Goal: Task Accomplishment & Management: Manage account settings

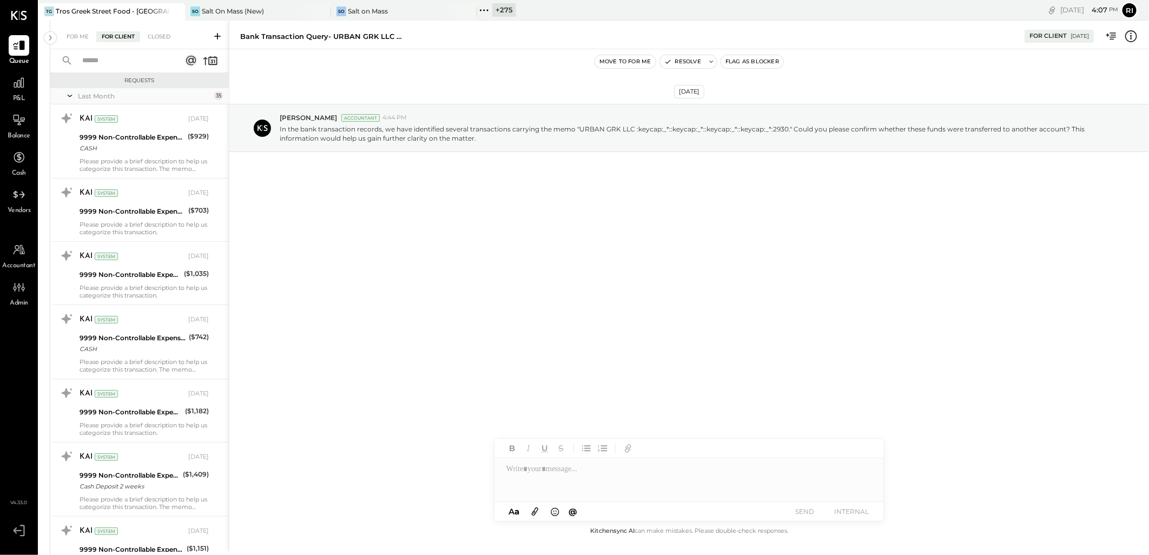
scroll to position [3100, 0]
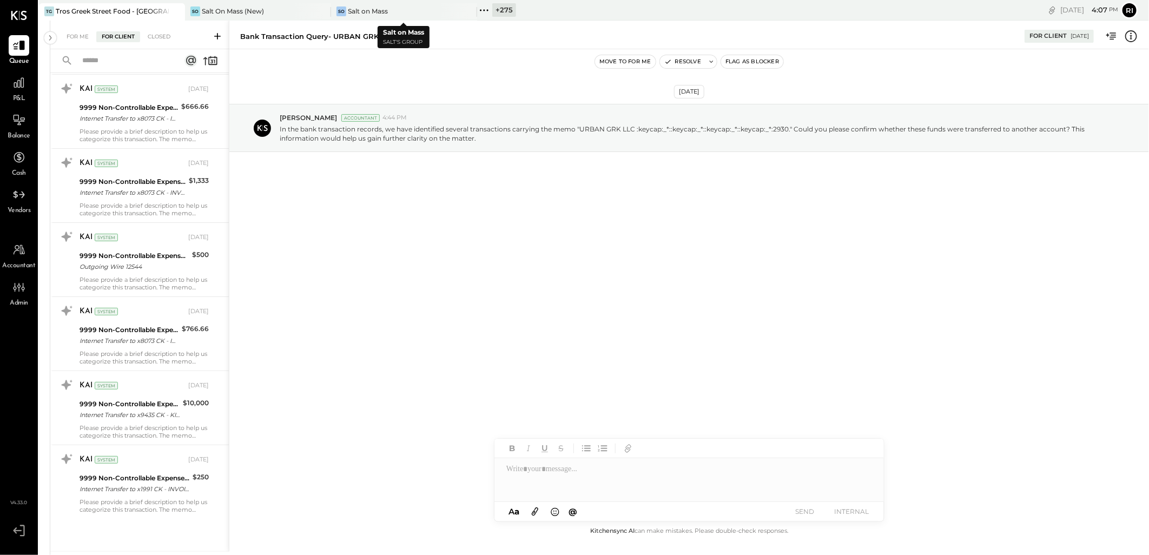
click at [469, 9] on icon at bounding box center [467, 11] width 5 height 5
click at [365, 11] on div "+ 276" at bounding box center [358, 10] width 24 height 14
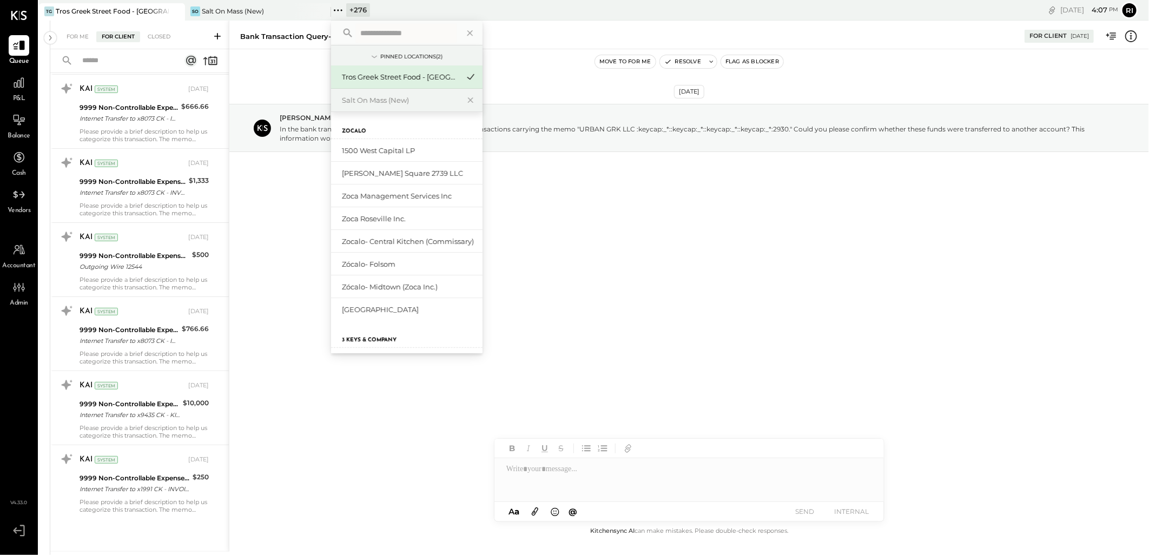
click at [372, 25] on input "text" at bounding box center [406, 32] width 101 height 19
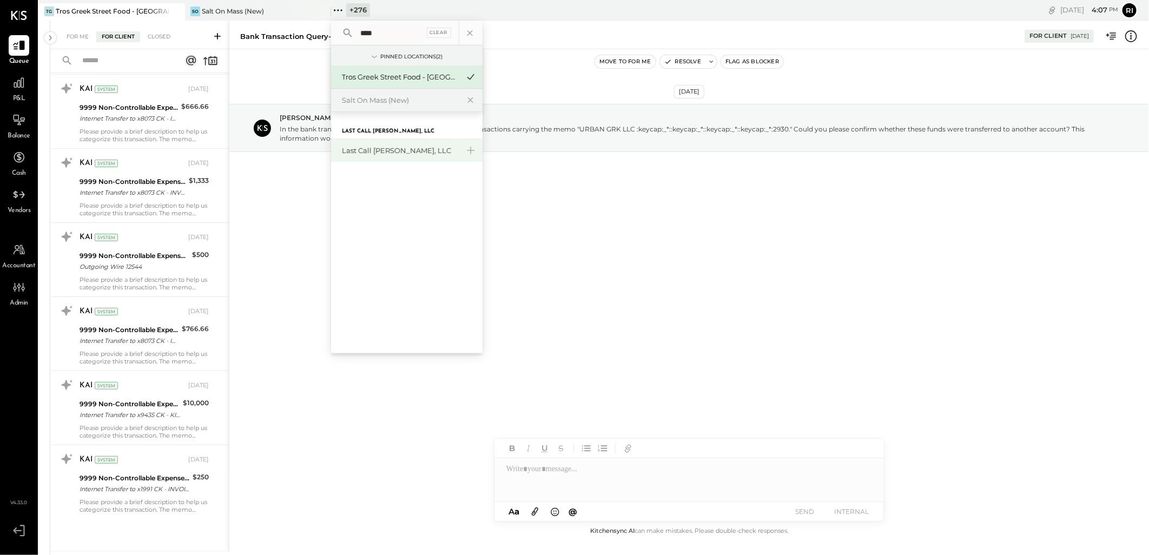
type input "****"
click at [428, 157] on div "Last Call [PERSON_NAME], LLC" at bounding box center [406, 150] width 151 height 23
click at [352, 4] on div "+ 276" at bounding box center [358, 10] width 24 height 14
click at [382, 152] on div "Last Call [PERSON_NAME], LLC" at bounding box center [400, 150] width 117 height 10
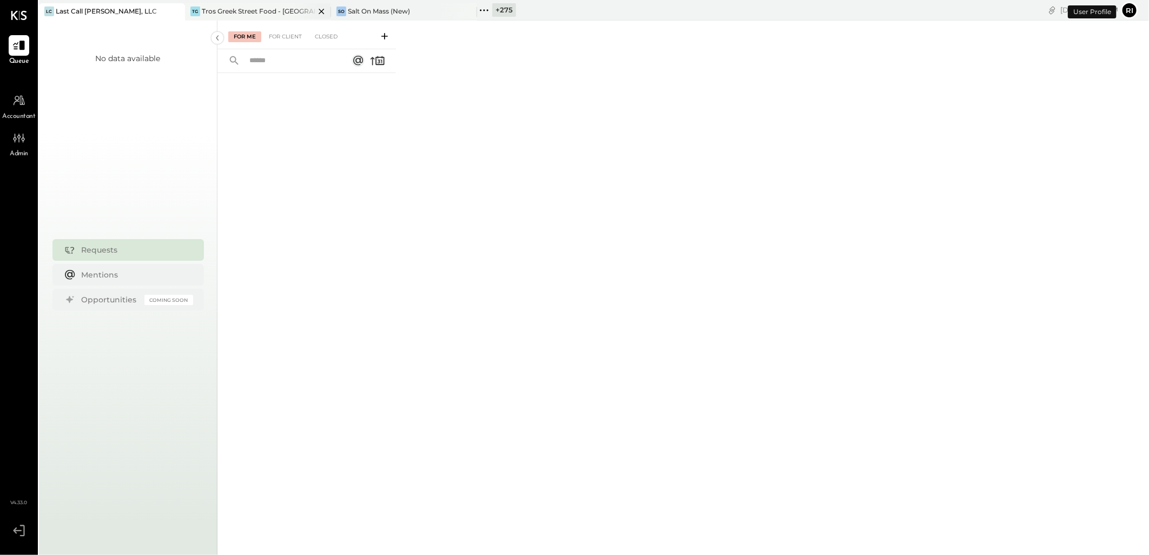
click at [322, 9] on icon at bounding box center [321, 11] width 5 height 5
click at [324, 12] on icon at bounding box center [322, 11] width 14 height 13
click at [23, 107] on icon at bounding box center [19, 101] width 14 height 14
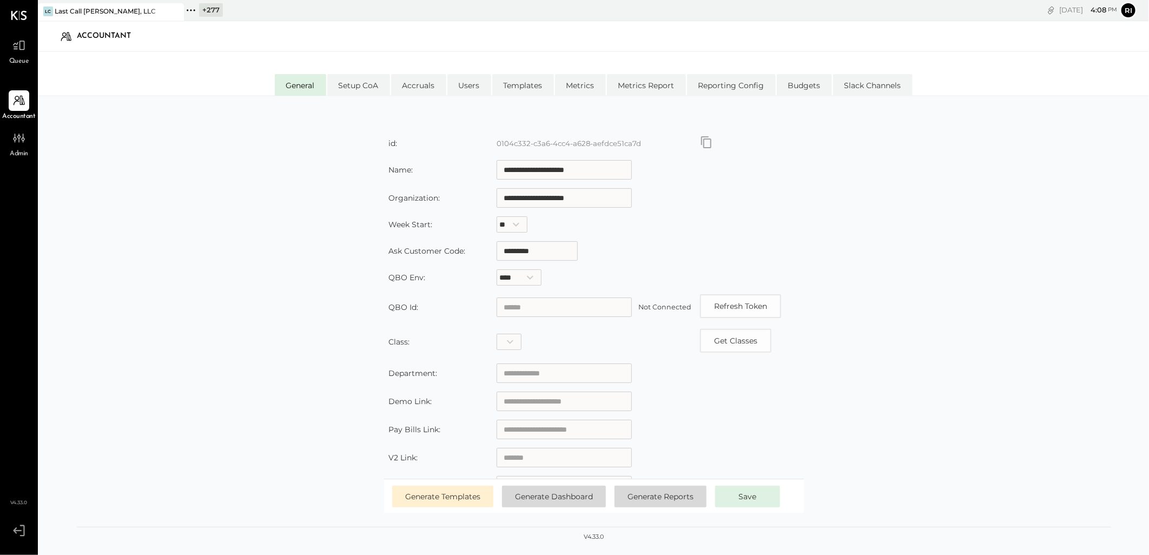
click at [568, 309] on input "text" at bounding box center [563, 306] width 135 height 19
paste input "**********"
type input "**********"
click at [570, 362] on span "Save" at bounding box center [748, 497] width 18 height 10
click at [570, 362] on button "Save" at bounding box center [747, 497] width 65 height 22
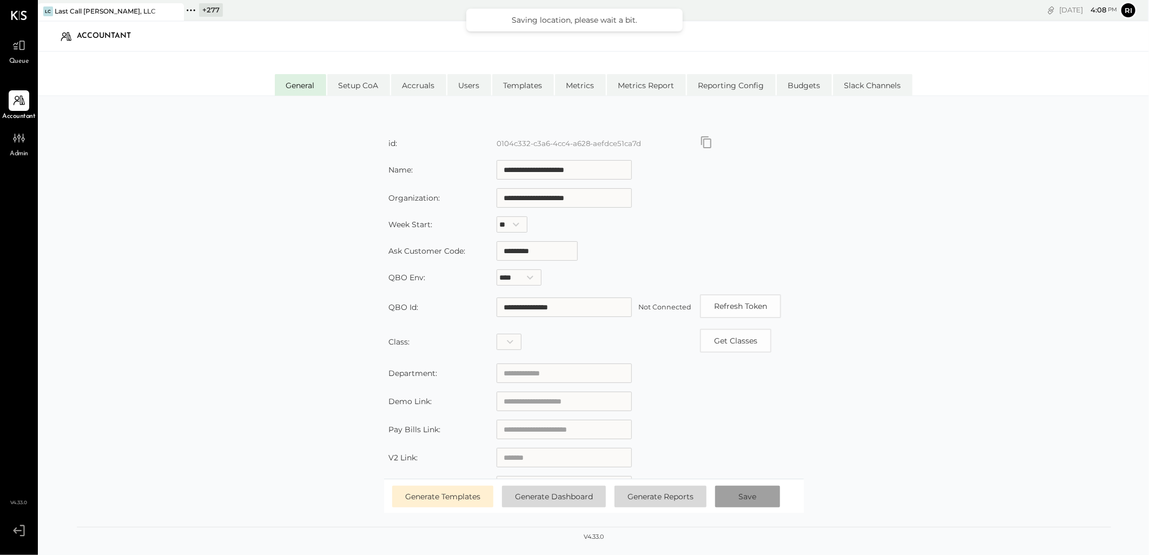
click at [570, 362] on button "Save" at bounding box center [747, 497] width 65 height 22
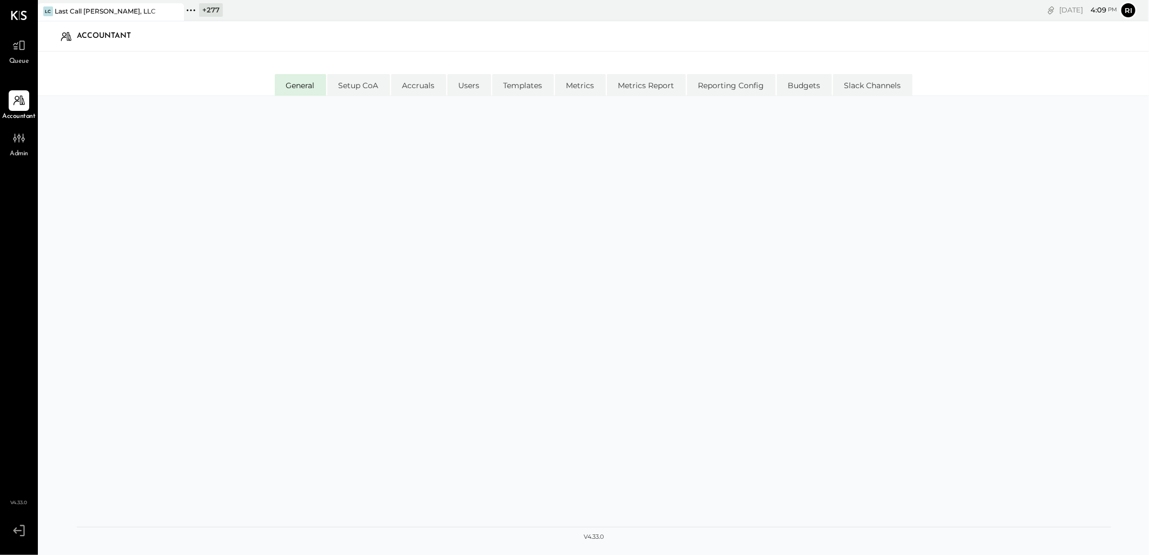
click at [197, 136] on div at bounding box center [594, 329] width 1034 height 444
